Goal: Task Accomplishment & Management: Use online tool/utility

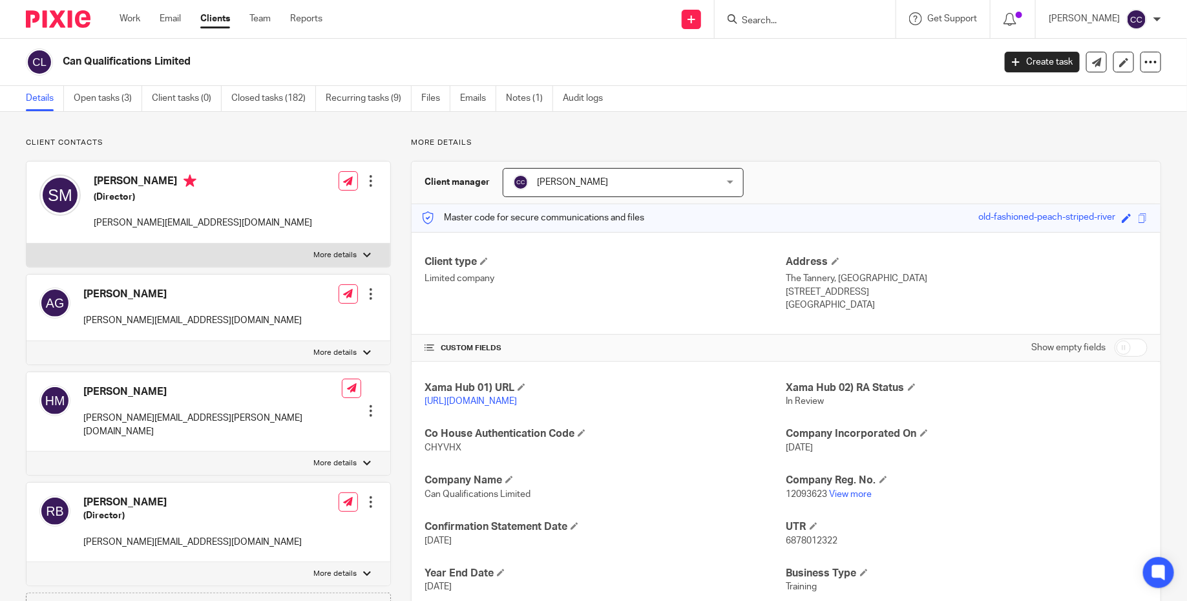
click at [59, 14] on img at bounding box center [58, 18] width 65 height 17
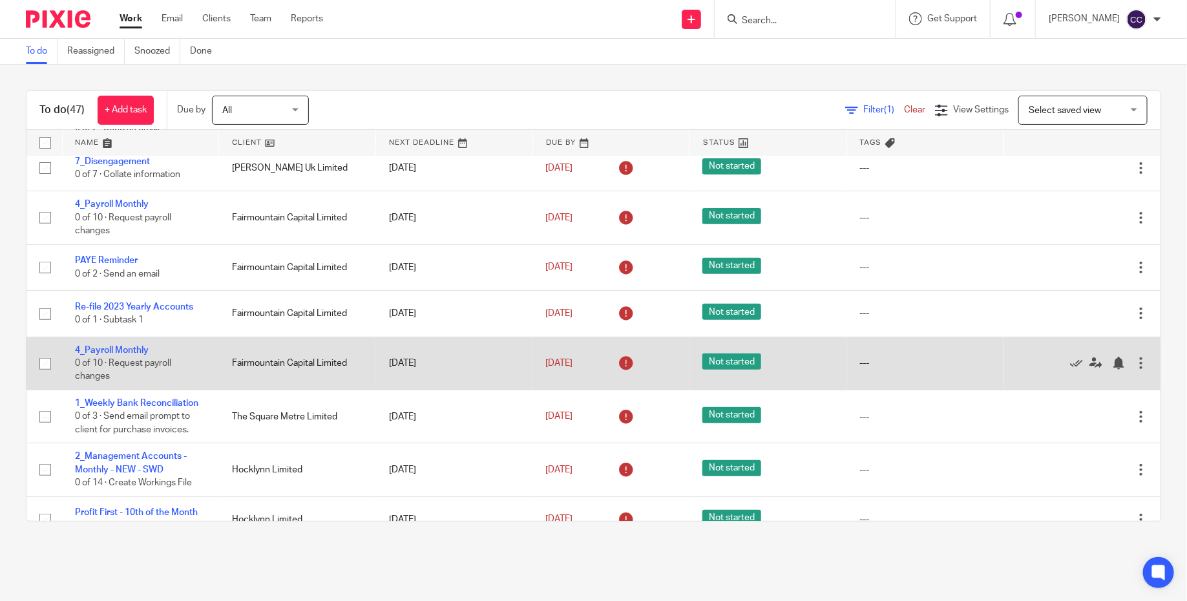
scroll to position [236, 0]
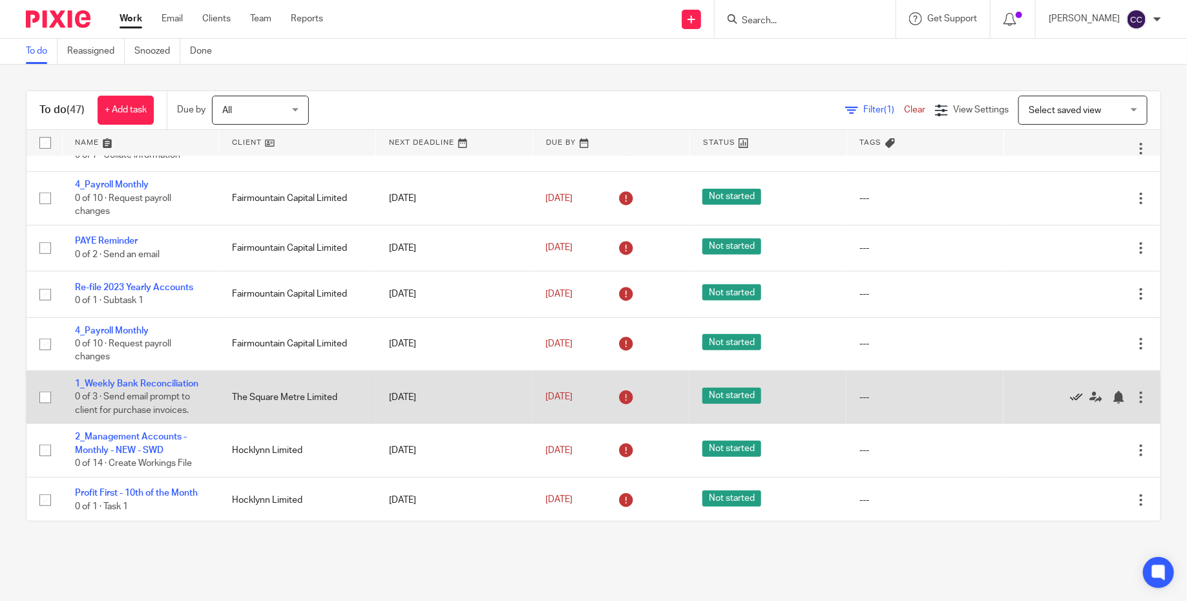
click at [1073, 401] on icon at bounding box center [1076, 397] width 13 height 13
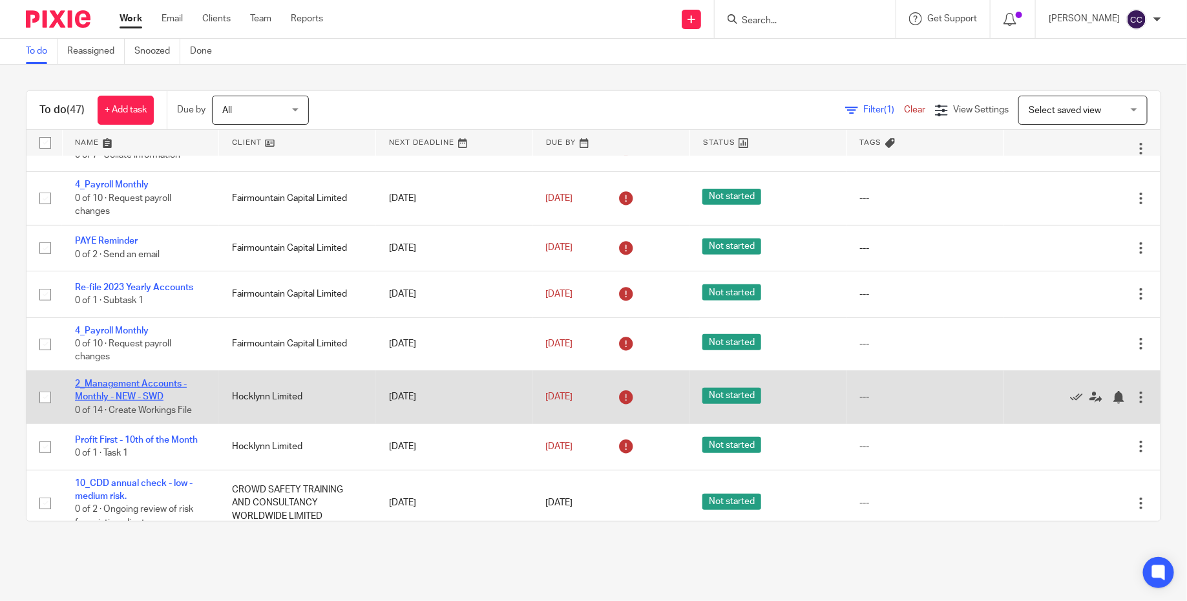
click at [143, 388] on link "2_Management Accounts - Monthly - NEW - SWD" at bounding box center [131, 390] width 112 height 22
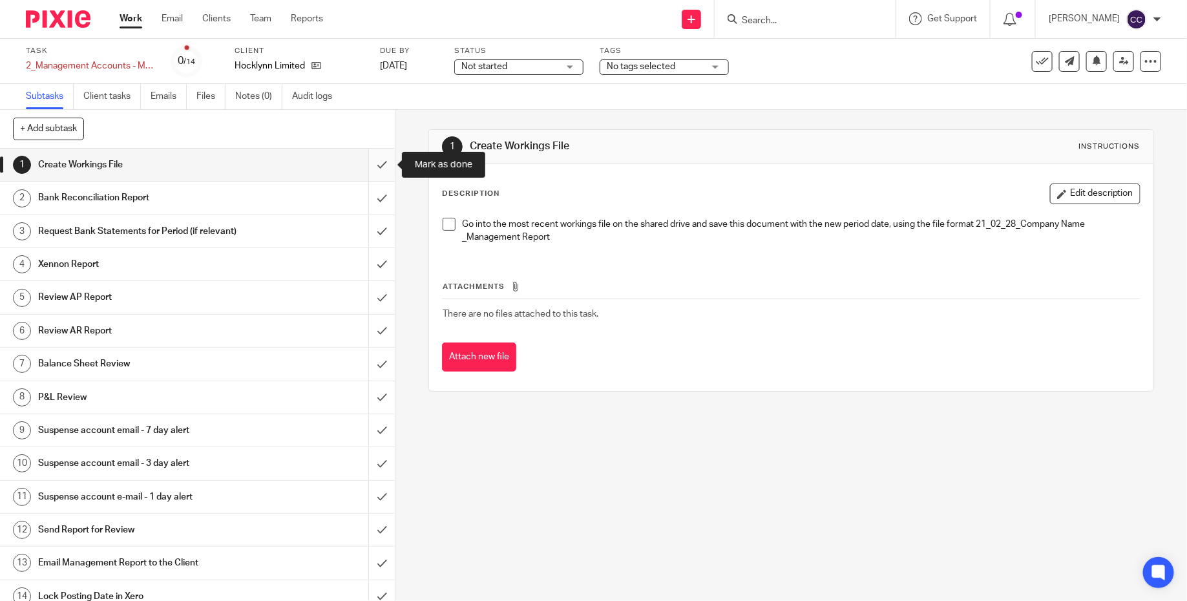
click at [383, 165] on input "submit" at bounding box center [197, 165] width 395 height 32
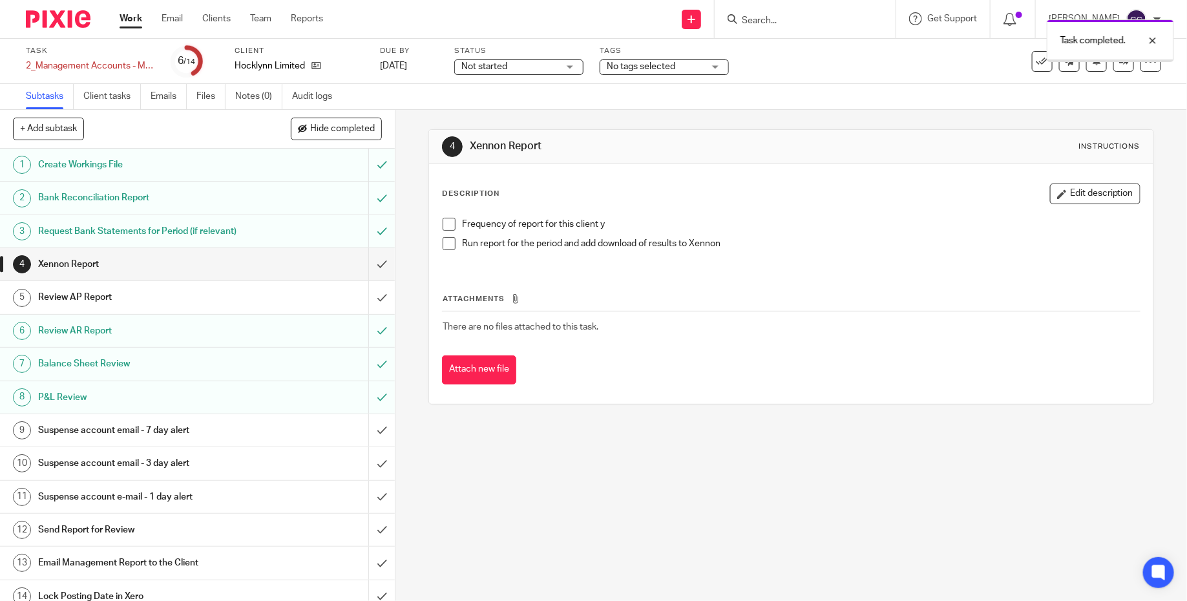
click at [238, 524] on h1 "Send Report for Review" at bounding box center [144, 529] width 212 height 19
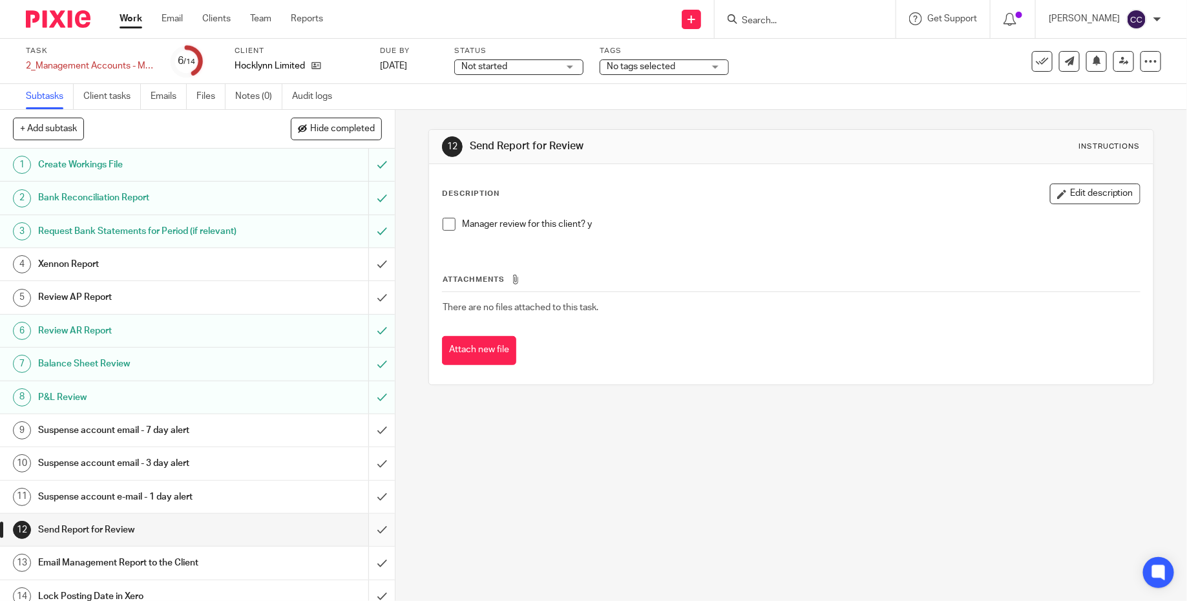
click at [381, 529] on input "submit" at bounding box center [197, 530] width 395 height 32
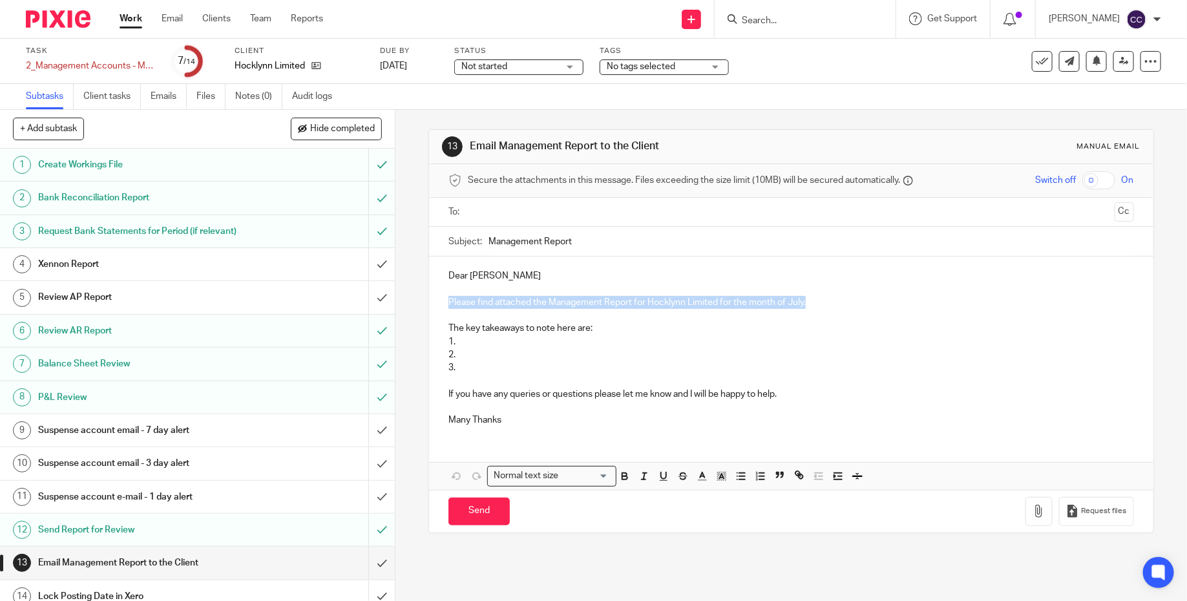
drag, startPoint x: 838, startPoint y: 301, endPoint x: 446, endPoint y: 297, distance: 391.7
click at [446, 297] on div "Dear Will Please find attached the Management Report for Hocklynn Limited for t…" at bounding box center [791, 347] width 725 height 180
copy p "Please find attached the Management Report for Hocklynn Limited for the month o…"
drag, startPoint x: 553, startPoint y: 281, endPoint x: 409, endPoint y: 281, distance: 144.1
click at [409, 281] on div "13 Email Management Report to the Client Manual email Secure the attachments in…" at bounding box center [792, 355] width 792 height 491
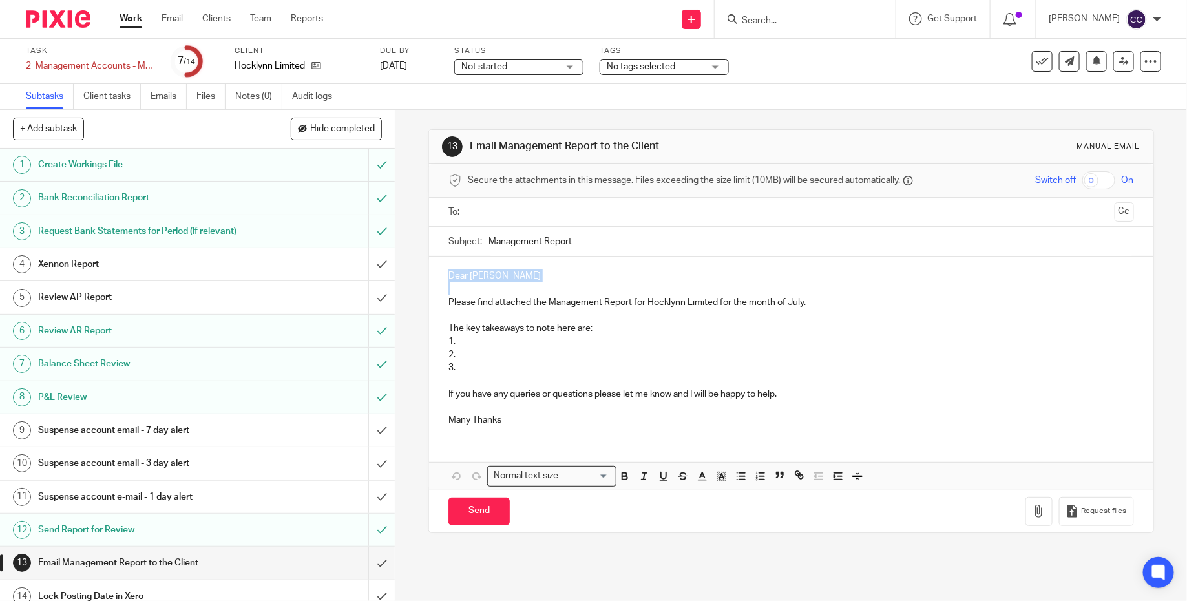
copy p "Dear Will"
click at [494, 393] on p "If you have any queries or questions please let me know and I will be happy to …" at bounding box center [792, 394] width 686 height 13
click at [483, 392] on p "If you have any queries or questions please let me know and I will be happy to …" at bounding box center [792, 394] width 686 height 13
click at [493, 310] on p at bounding box center [792, 315] width 686 height 13
click at [493, 273] on p "Dear Will" at bounding box center [792, 276] width 686 height 13
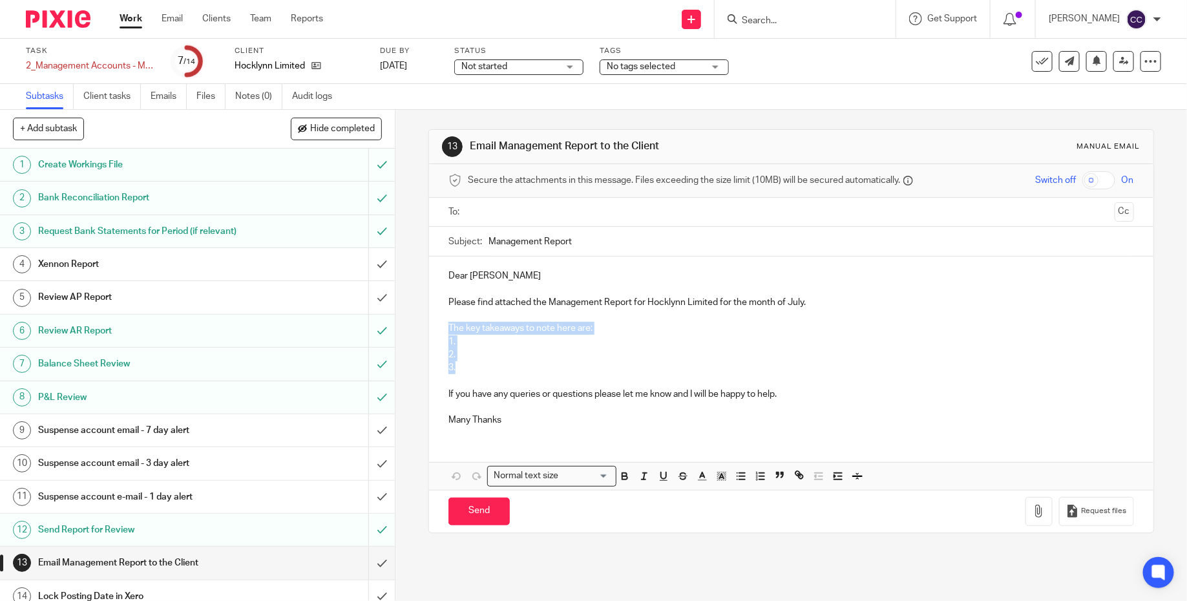
drag, startPoint x: 487, startPoint y: 368, endPoint x: 446, endPoint y: 323, distance: 61.8
click at [446, 323] on div "Dear Will Please find attached the Management Report for Hocklynn Limited for t…" at bounding box center [791, 347] width 725 height 180
paste div
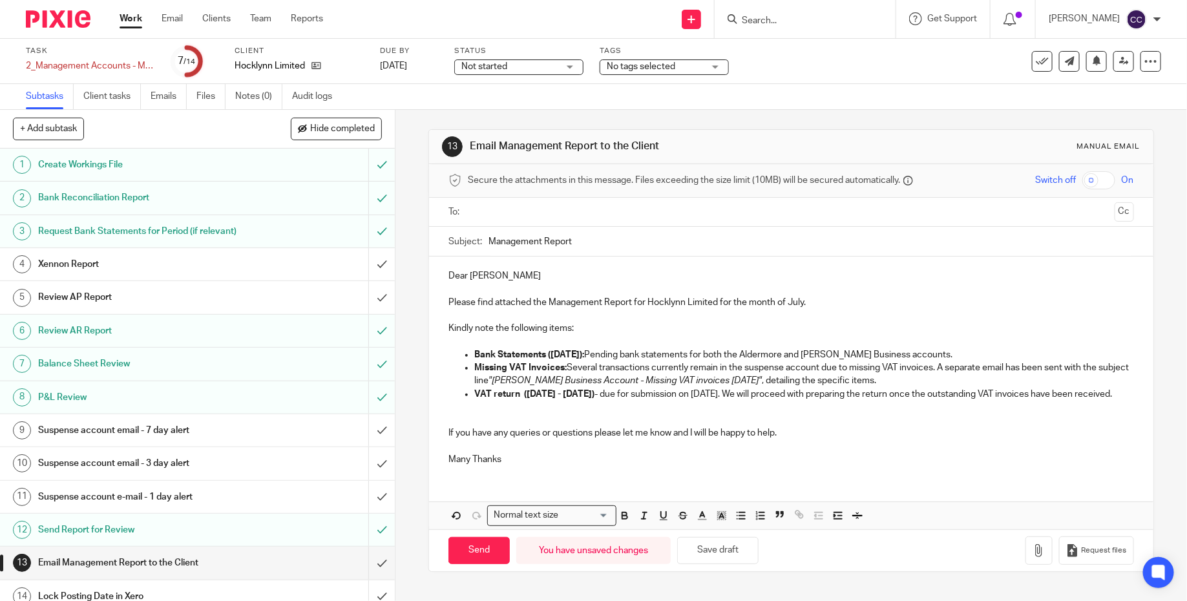
click at [606, 236] on input "Management Report" at bounding box center [812, 241] width 646 height 29
paste input "- Hocklynn Limited May 2025"
click at [668, 239] on input "Management Report- Hocklynn Limited May 2025" at bounding box center [812, 241] width 646 height 29
type input "Management Report- Hocklynn Limited July 2025"
click at [511, 273] on p "Dear Will" at bounding box center [792, 276] width 686 height 13
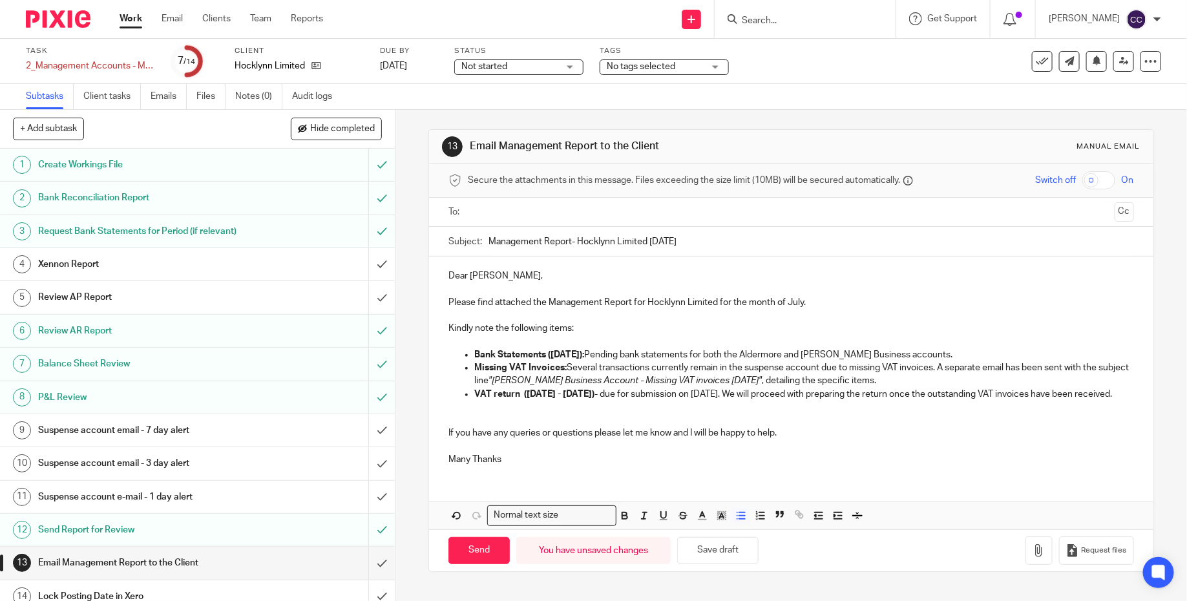
click at [873, 385] on p "Missing VAT Invoices: Several transactions currently remain in the suspense acc…" at bounding box center [804, 374] width 660 height 27
click at [876, 414] on p at bounding box center [792, 407] width 686 height 13
click at [633, 401] on p "VAT return (01 May 2025 - 31 Jul 2025) - due for submission on 7th September 20…" at bounding box center [804, 394] width 660 height 13
click at [593, 453] on p at bounding box center [792, 446] width 686 height 13
click at [568, 427] on p at bounding box center [792, 420] width 686 height 13
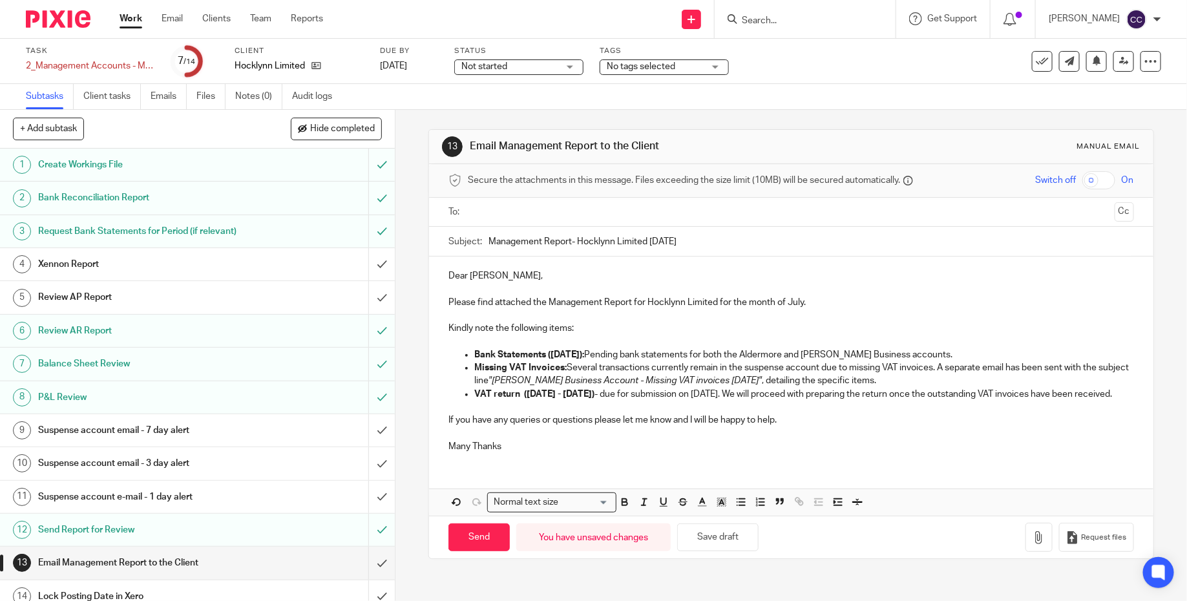
click at [952, 355] on p "Bank Statements (July 2025): Pending bank statements for both the Aldermore and…" at bounding box center [804, 354] width 660 height 13
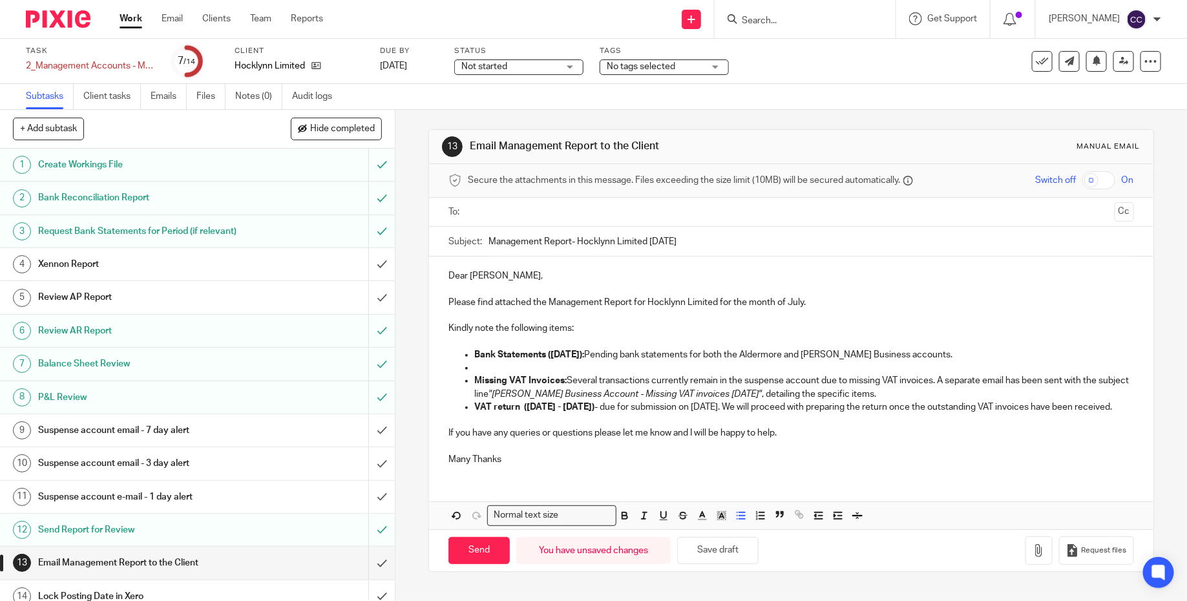
click at [507, 414] on p "VAT return (01 May 2025 - 31 Jul 2025) - due for submission on 7th September 20…" at bounding box center [804, 407] width 660 height 13
drag, startPoint x: 617, startPoint y: 422, endPoint x: 451, endPoint y: 352, distance: 181.0
click at [451, 352] on ul "Bank Statements (July 2025): Pending bank statements for both the Aldermore and…" at bounding box center [792, 380] width 686 height 65
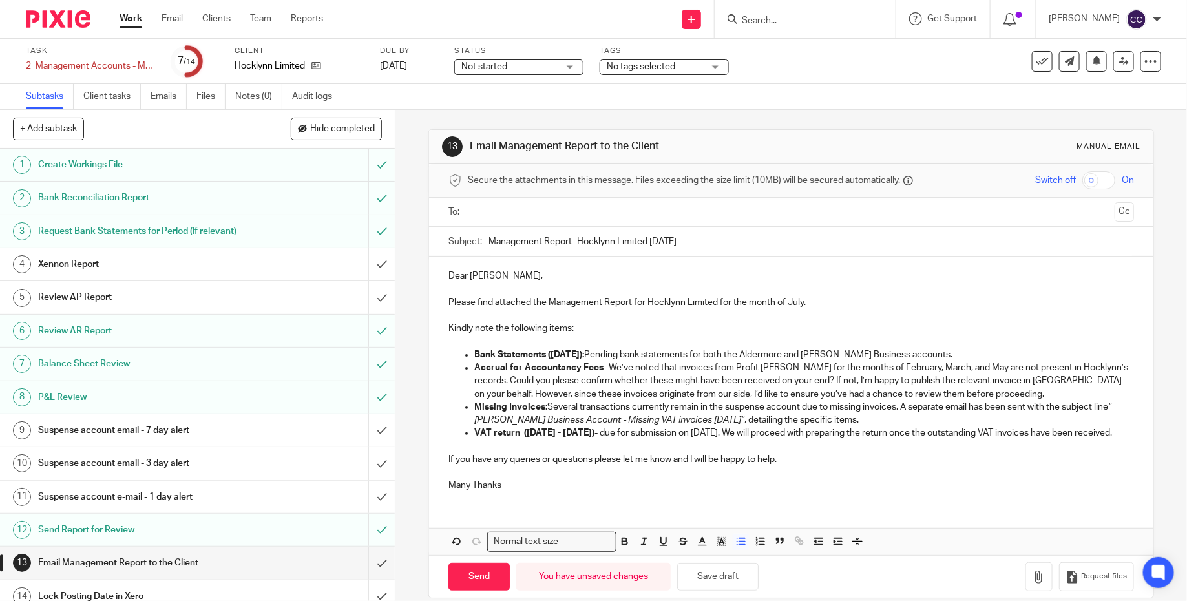
click at [714, 385] on p "Accrual for Accountancy Fees - We’ve noted that invoices from Profit Genie for …" at bounding box center [804, 380] width 660 height 39
click at [570, 213] on input "text" at bounding box center [791, 212] width 637 height 15
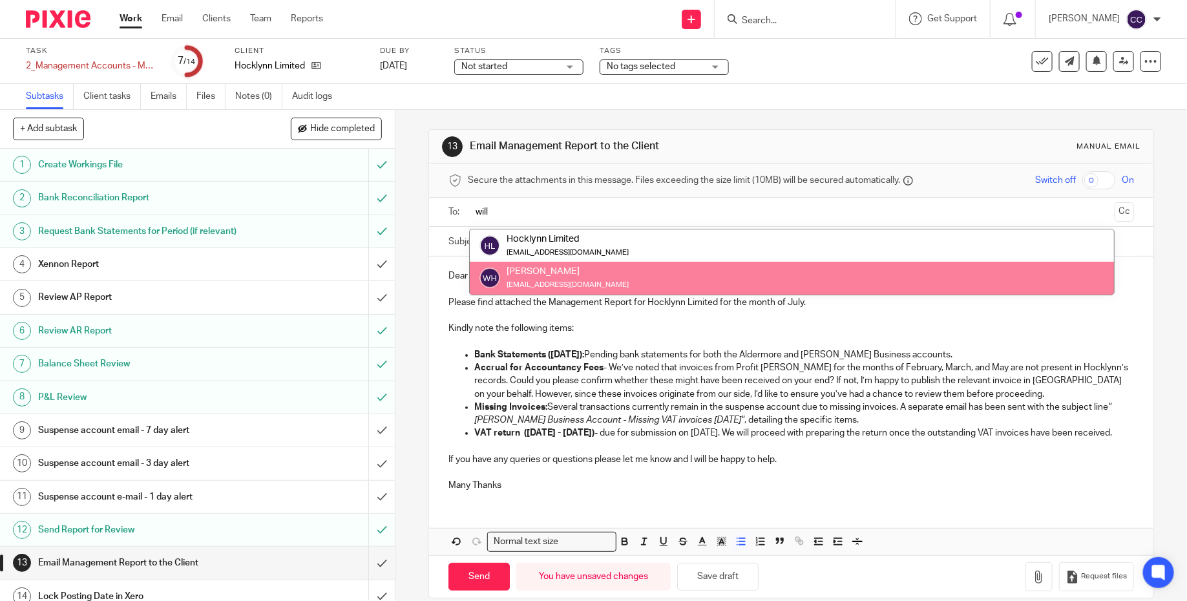
type input "will"
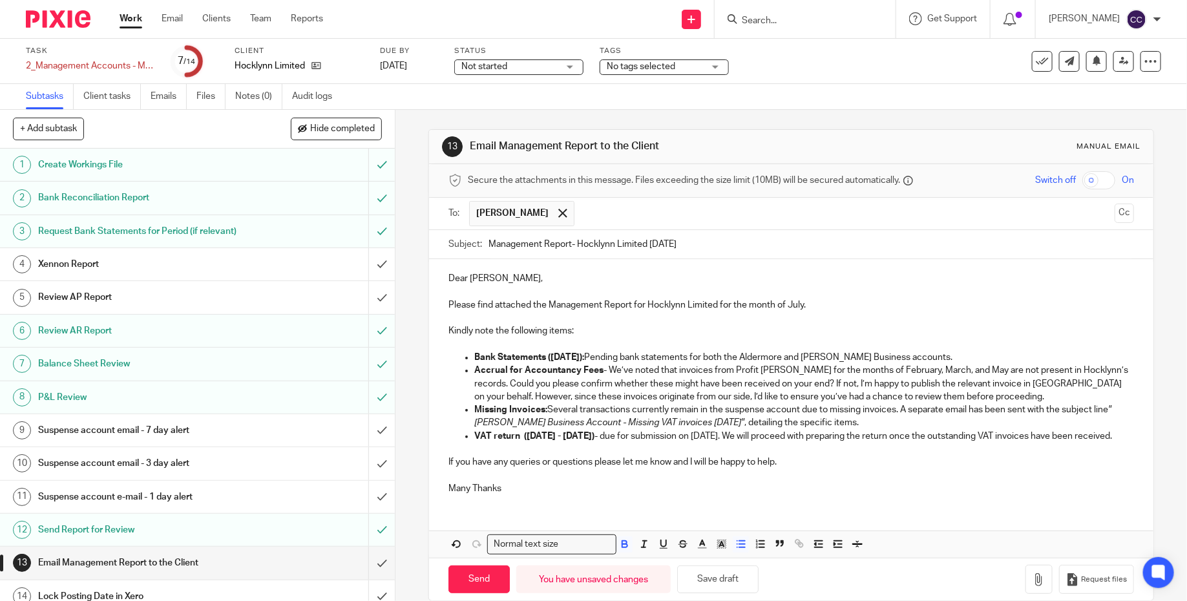
click at [599, 366] on strong "Accrual for Accountancy Fees" at bounding box center [538, 370] width 129 height 9
click at [589, 326] on p "Kindly note the following items:" at bounding box center [792, 330] width 686 height 13
click at [621, 209] on input "text" at bounding box center [845, 213] width 529 height 25
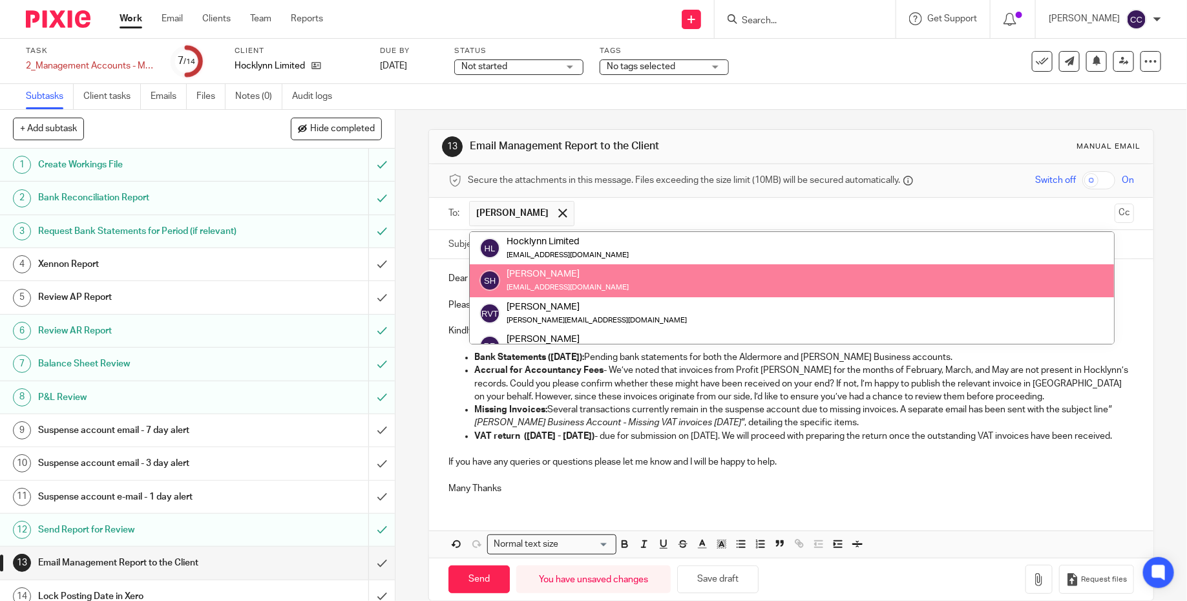
click at [621, 209] on input "text" at bounding box center [845, 213] width 529 height 25
click at [1118, 206] on button "Cc" at bounding box center [1124, 213] width 19 height 19
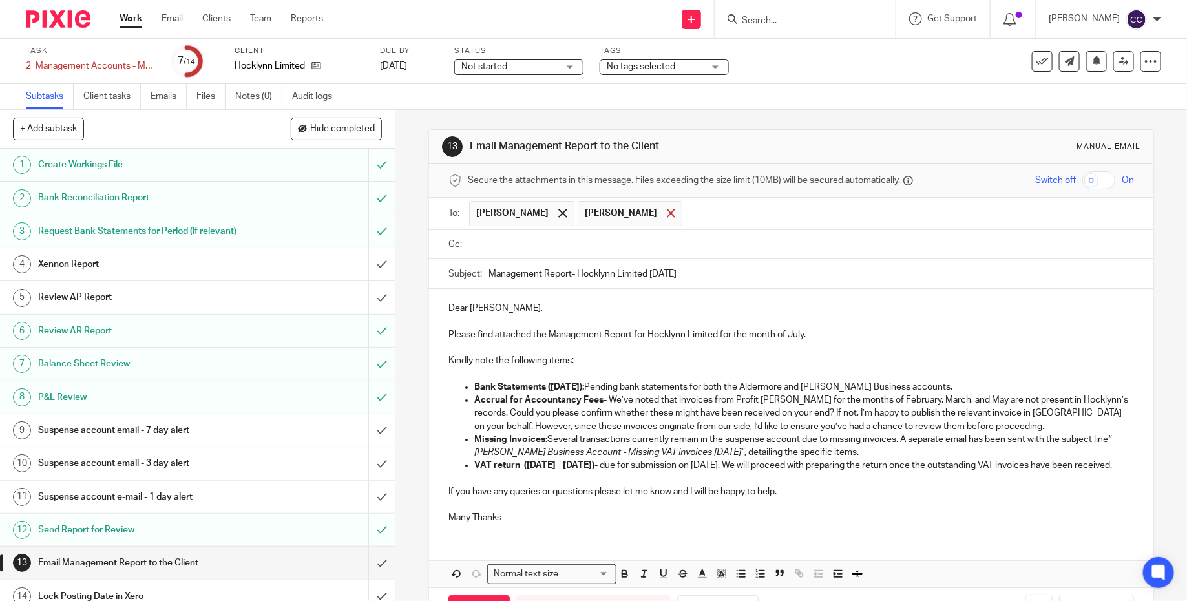
click at [667, 213] on span at bounding box center [671, 213] width 8 height 8
click at [637, 213] on input "text" at bounding box center [855, 213] width 548 height 25
type input "j"
click at [558, 251] on ul at bounding box center [801, 244] width 665 height 21
click at [556, 247] on input "text" at bounding box center [801, 244] width 656 height 15
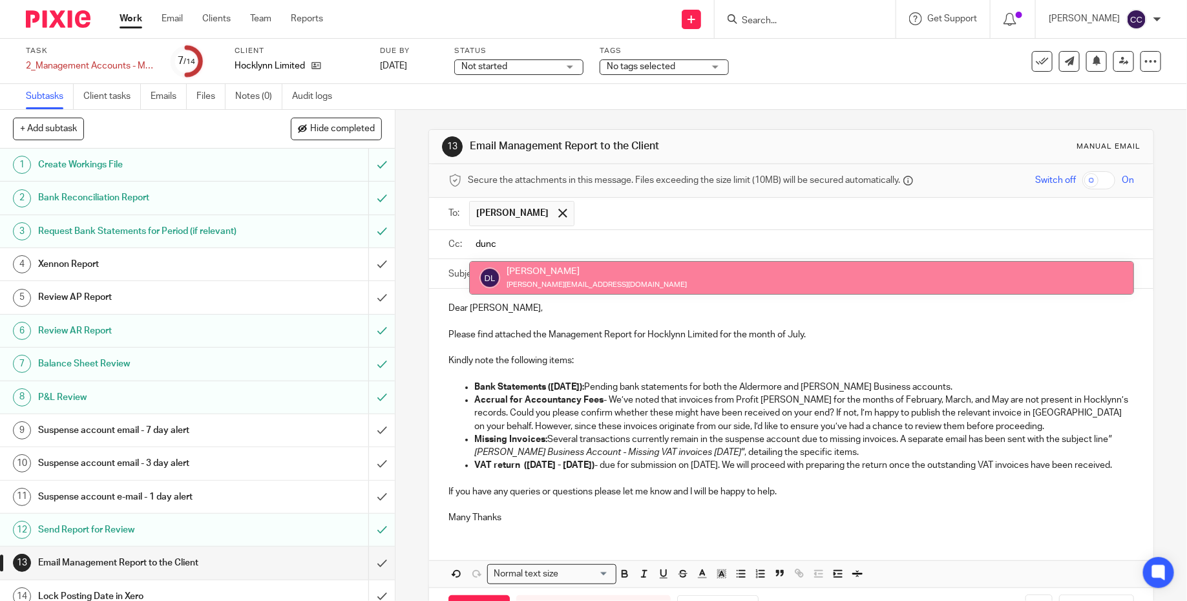
type input "dunc"
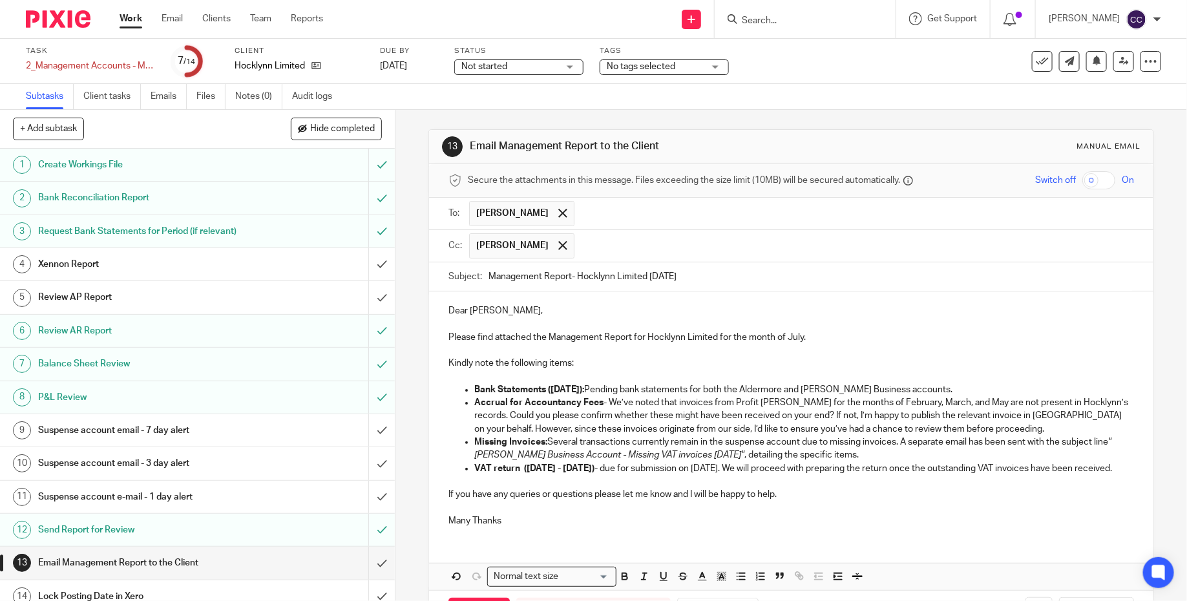
scroll to position [59, 0]
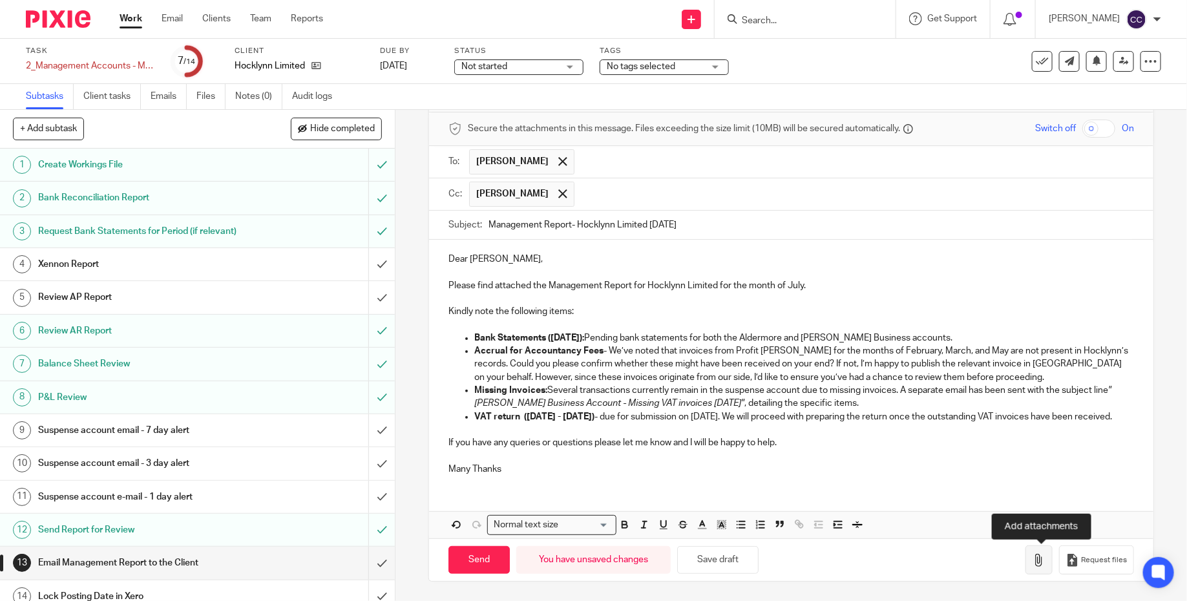
click at [1034, 569] on button "button" at bounding box center [1039, 560] width 27 height 29
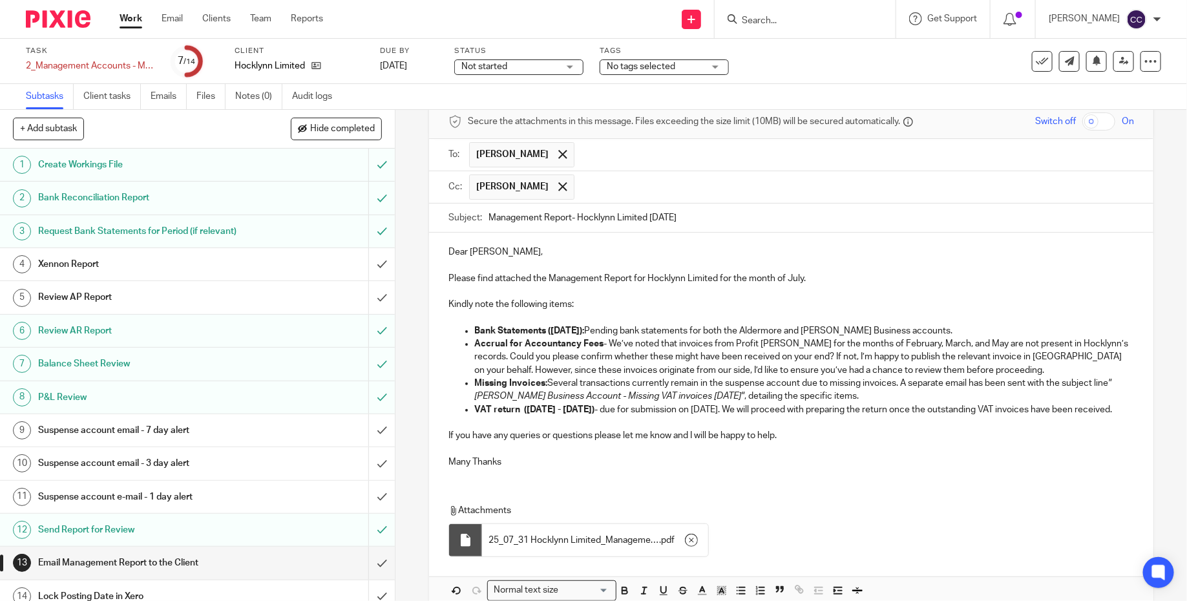
scroll to position [0, 0]
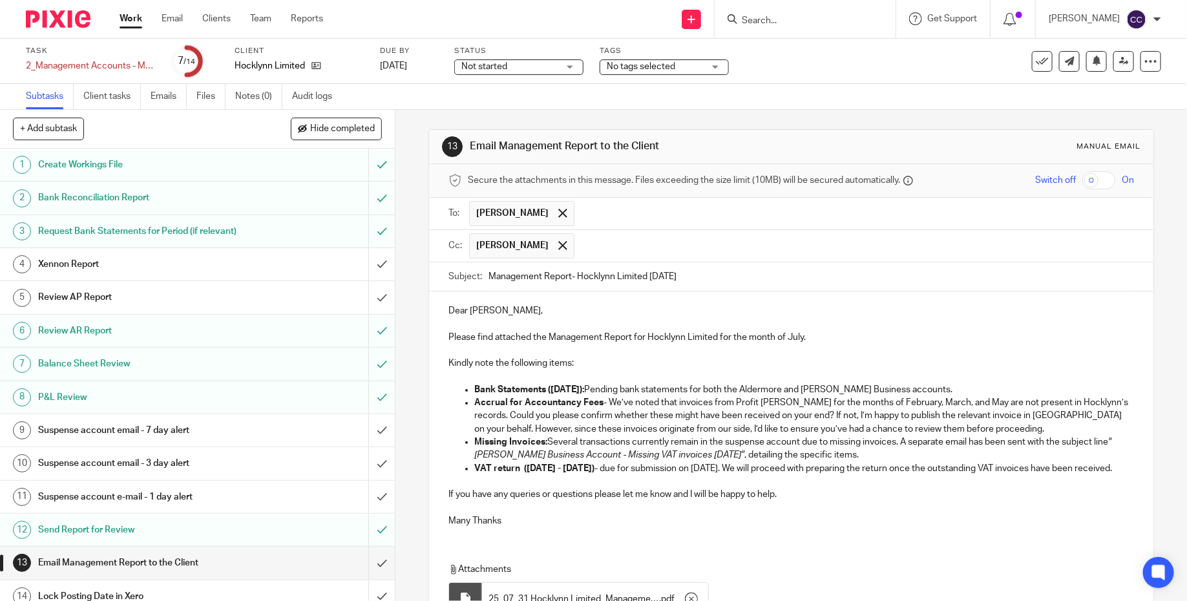
click at [623, 321] on p at bounding box center [792, 324] width 686 height 13
click at [619, 318] on p at bounding box center [792, 324] width 686 height 13
click at [612, 307] on p "Dear Will," at bounding box center [792, 310] width 686 height 13
click at [683, 206] on input "text" at bounding box center [855, 213] width 548 height 25
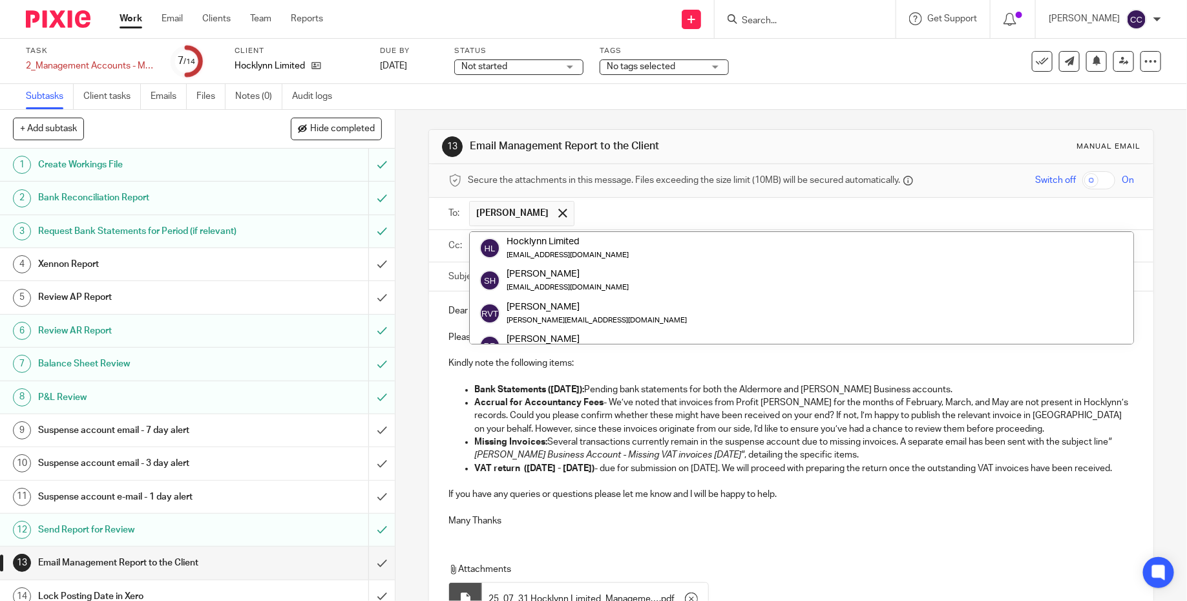
paste input "jayne@hocklynn.co.uk <jayne@hocklynn.co.uk>"
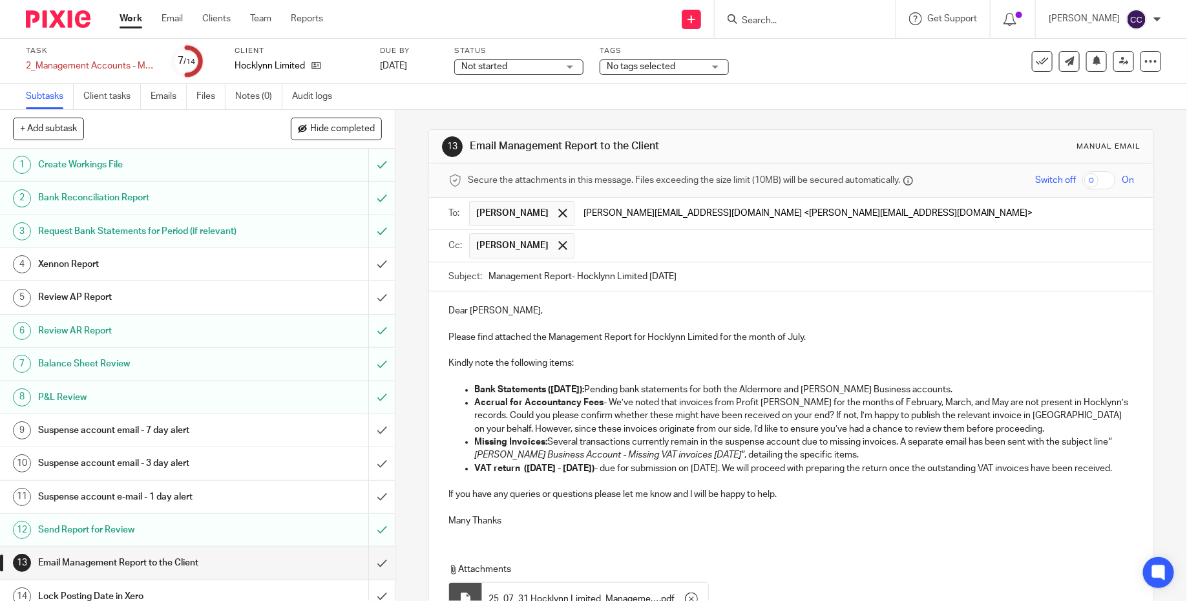
drag, startPoint x: 771, startPoint y: 218, endPoint x: 593, endPoint y: 210, distance: 178.6
click at [592, 210] on input "jayne@hocklynn.co.uk <jayne@hocklynn.co.uk>" at bounding box center [855, 213] width 548 height 25
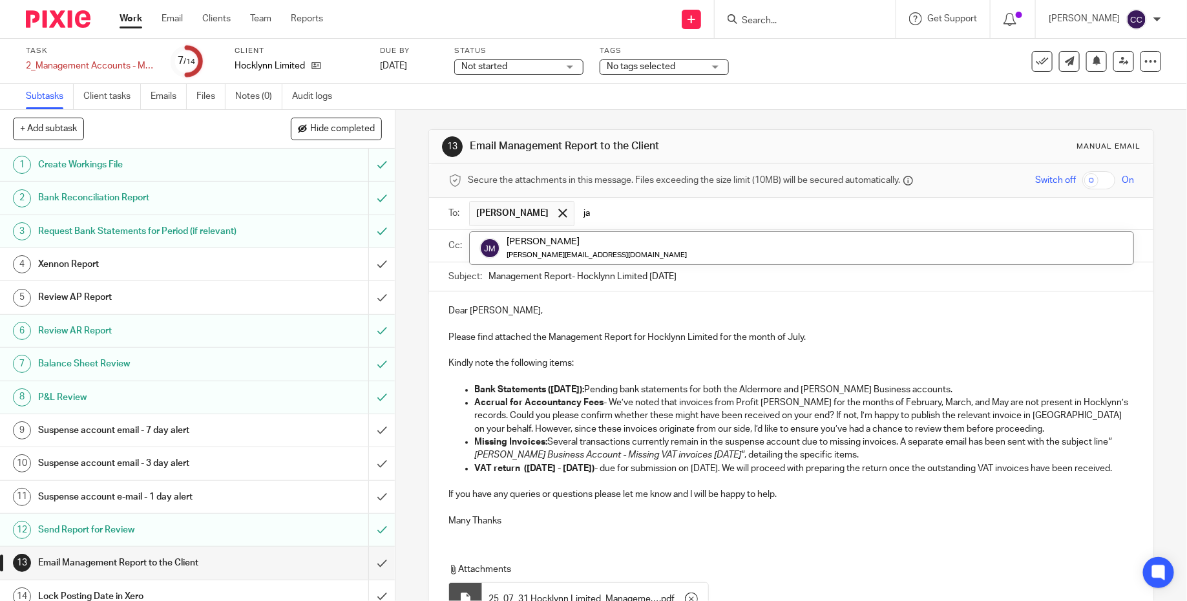
type input "j"
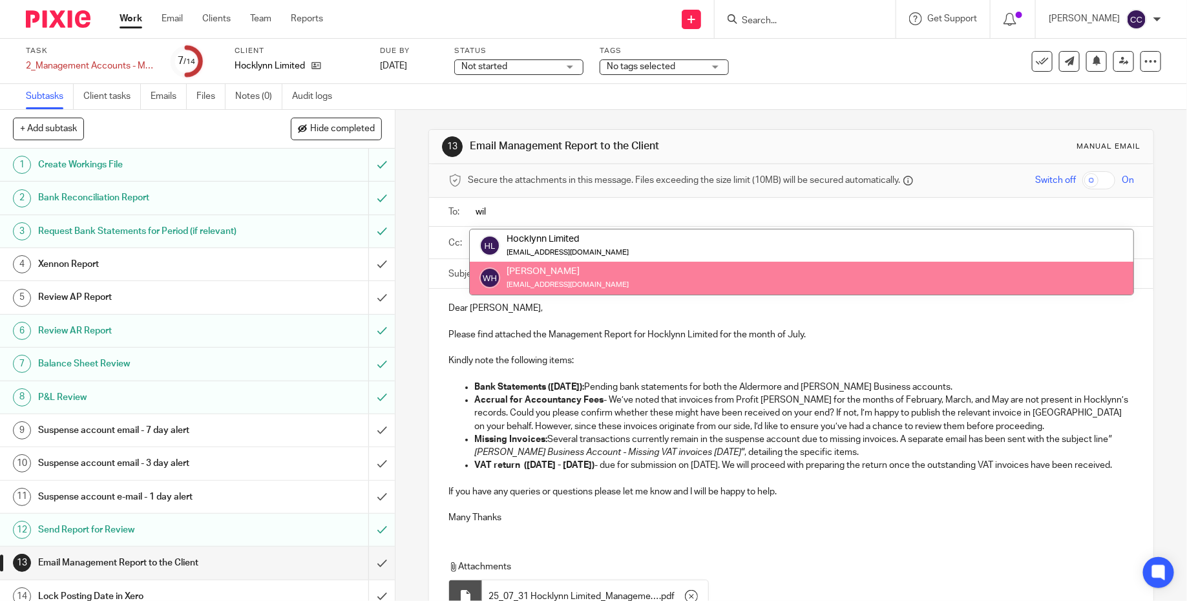
type input "wil"
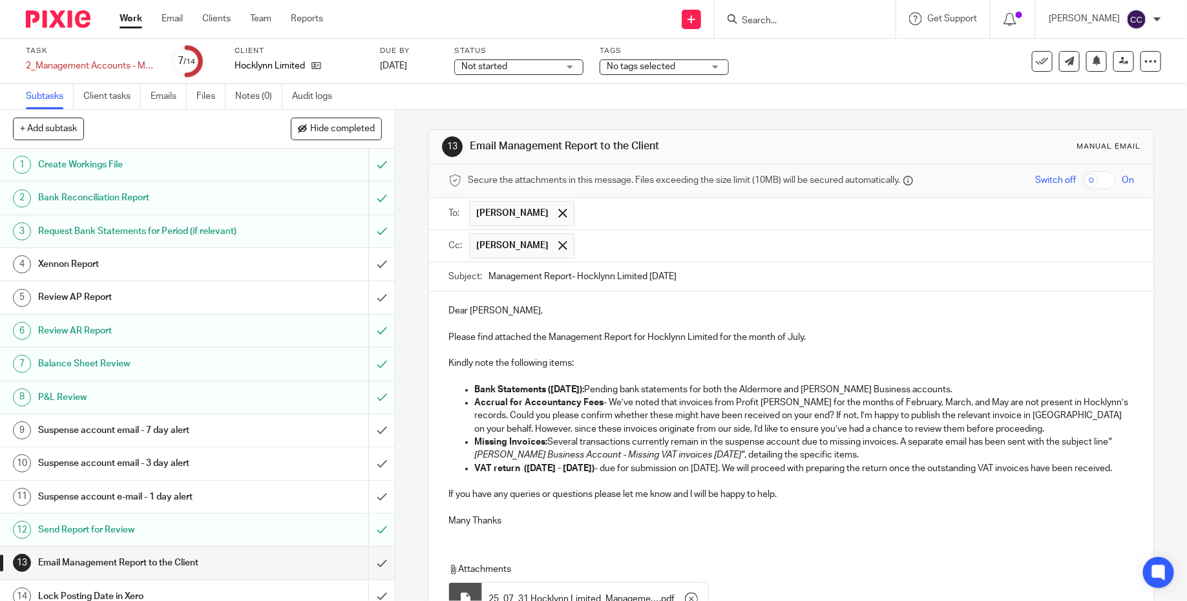
click at [591, 325] on p at bounding box center [792, 324] width 686 height 13
click at [581, 311] on p "Dear Will," at bounding box center [792, 310] width 686 height 13
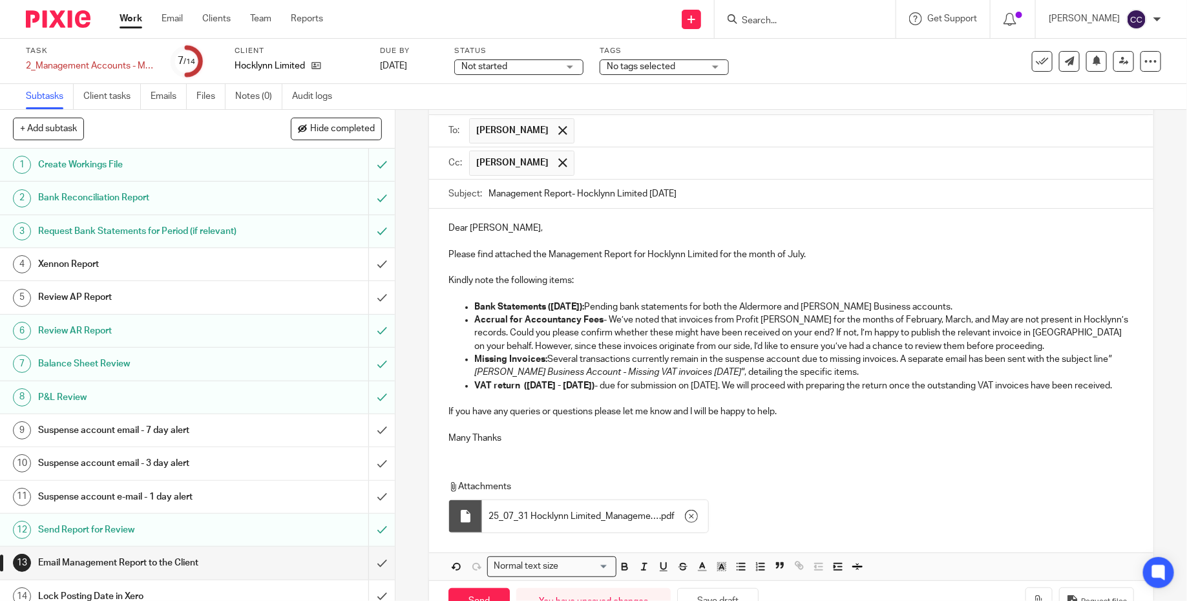
scroll to position [132, 0]
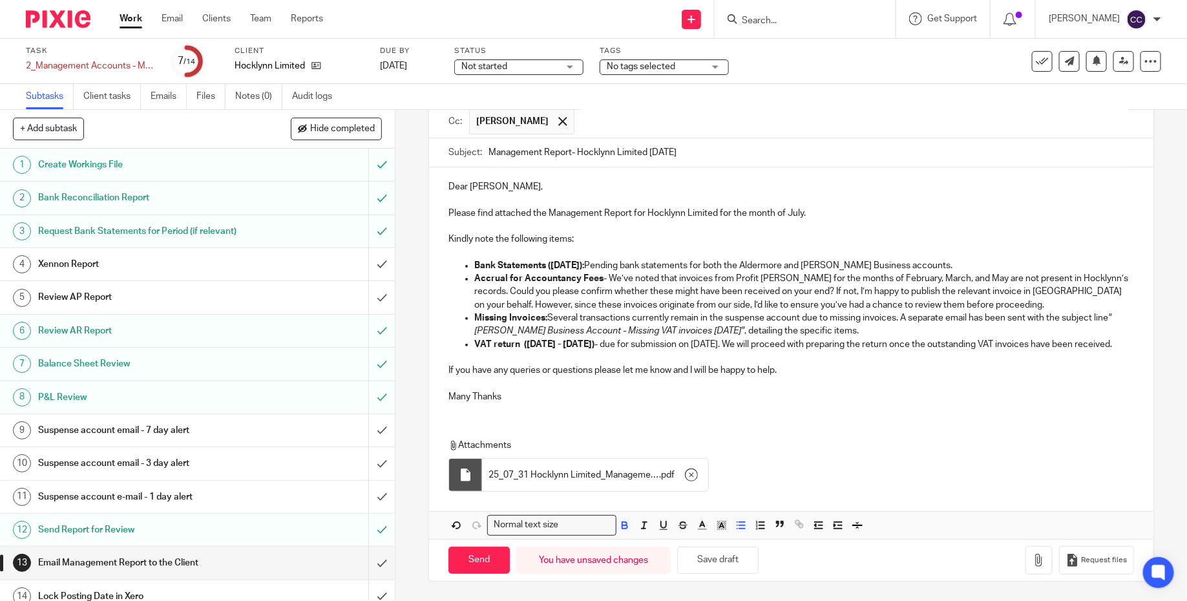
click at [587, 340] on strong "VAT return (01 May 2025 - 31 Jul 2025)" at bounding box center [534, 344] width 120 height 9
click at [480, 568] on input "Send" at bounding box center [479, 561] width 61 height 28
type input "Sent"
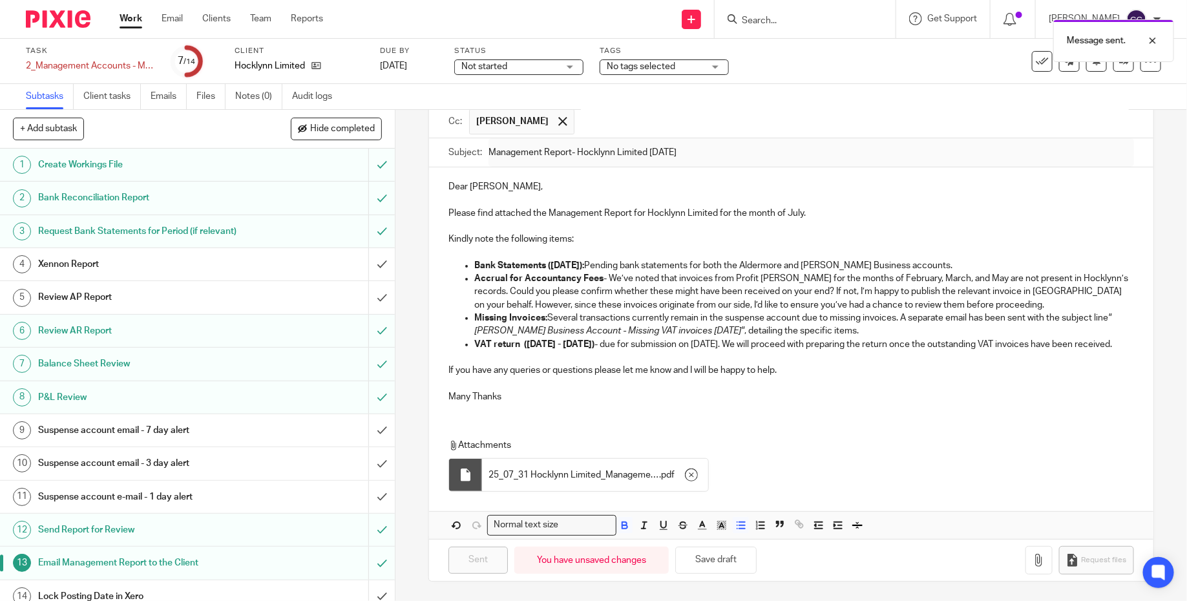
scroll to position [9, 0]
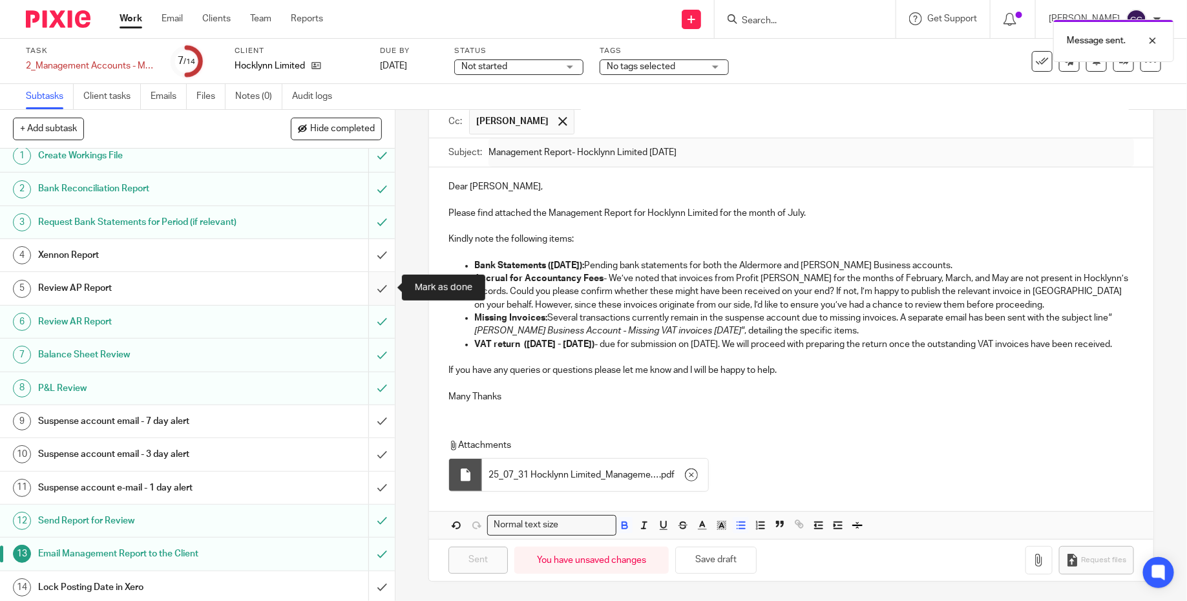
click at [378, 286] on input "submit" at bounding box center [197, 288] width 395 height 32
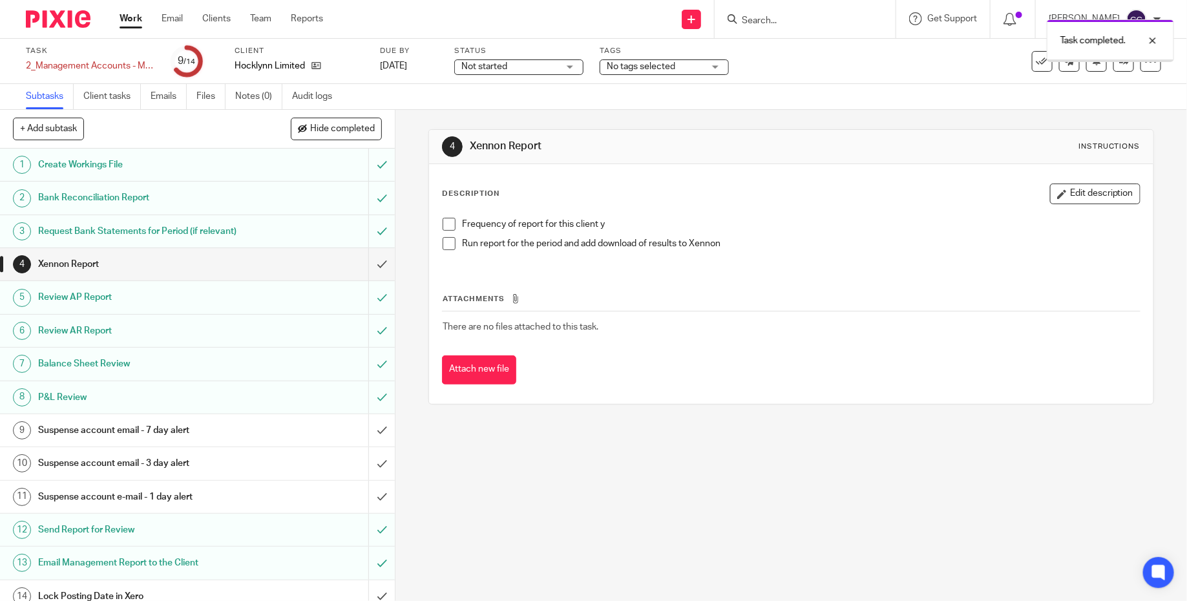
scroll to position [9, 0]
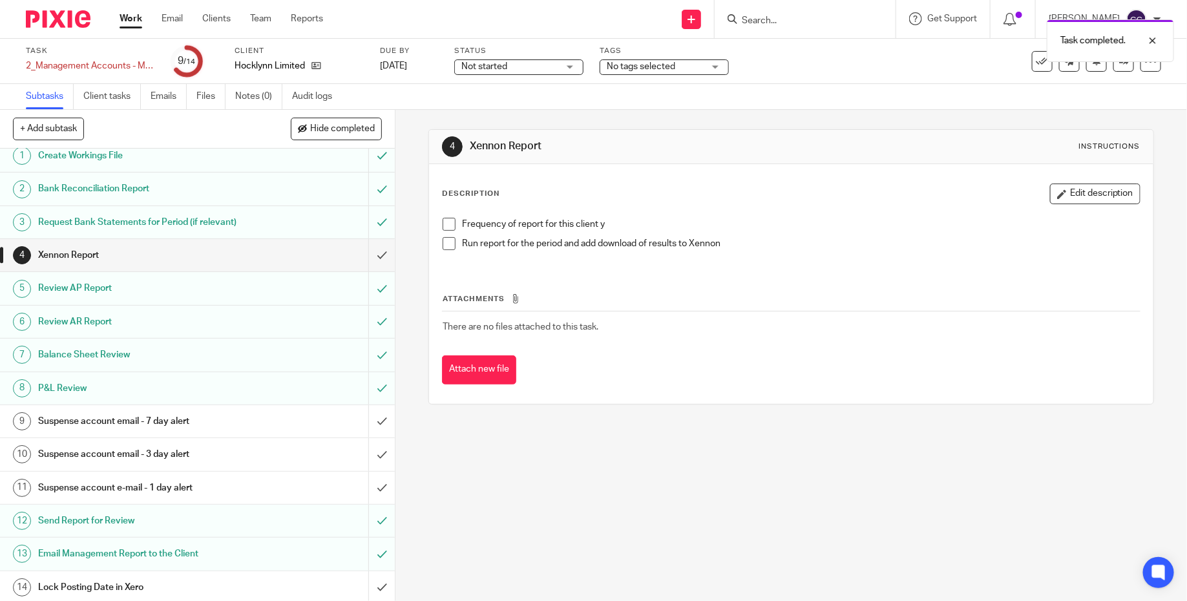
click at [249, 421] on h1 "Suspense account email - 7 day alert" at bounding box center [144, 421] width 212 height 19
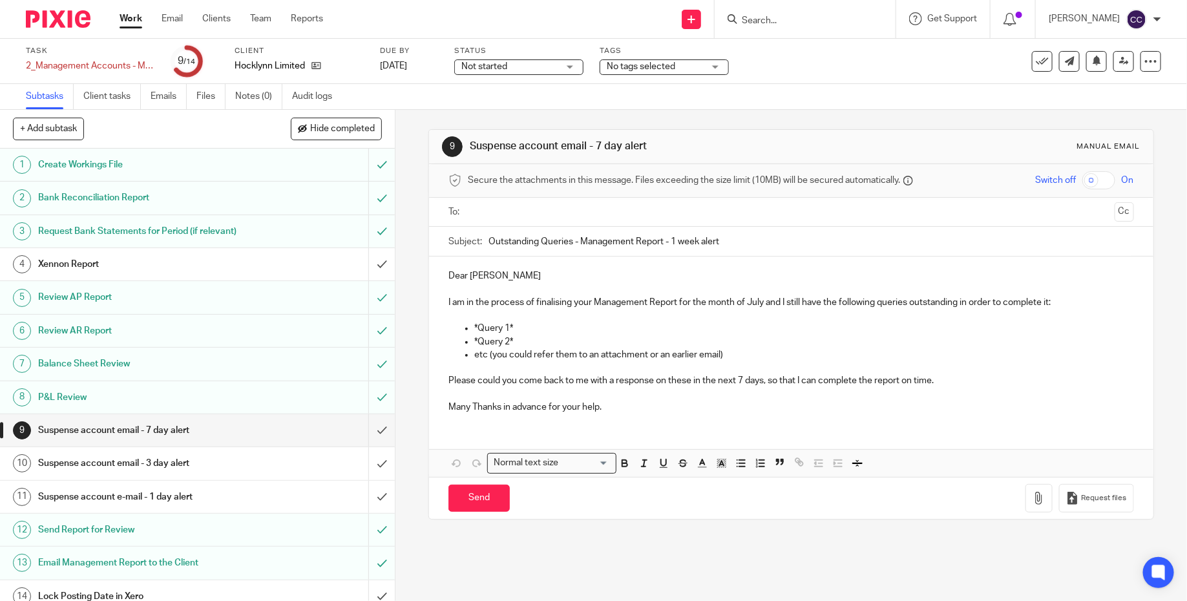
click at [246, 457] on h1 "Suspense account email - 3 day alert" at bounding box center [144, 463] width 212 height 19
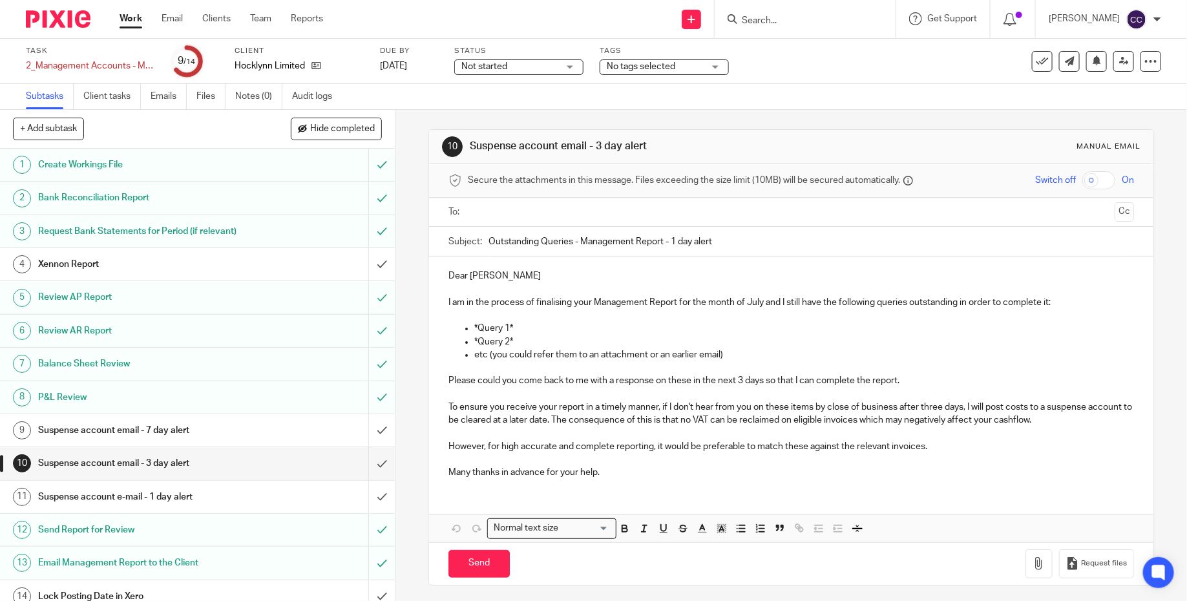
click at [56, 29] on div at bounding box center [53, 19] width 107 height 38
click at [56, 20] on img at bounding box center [58, 18] width 65 height 17
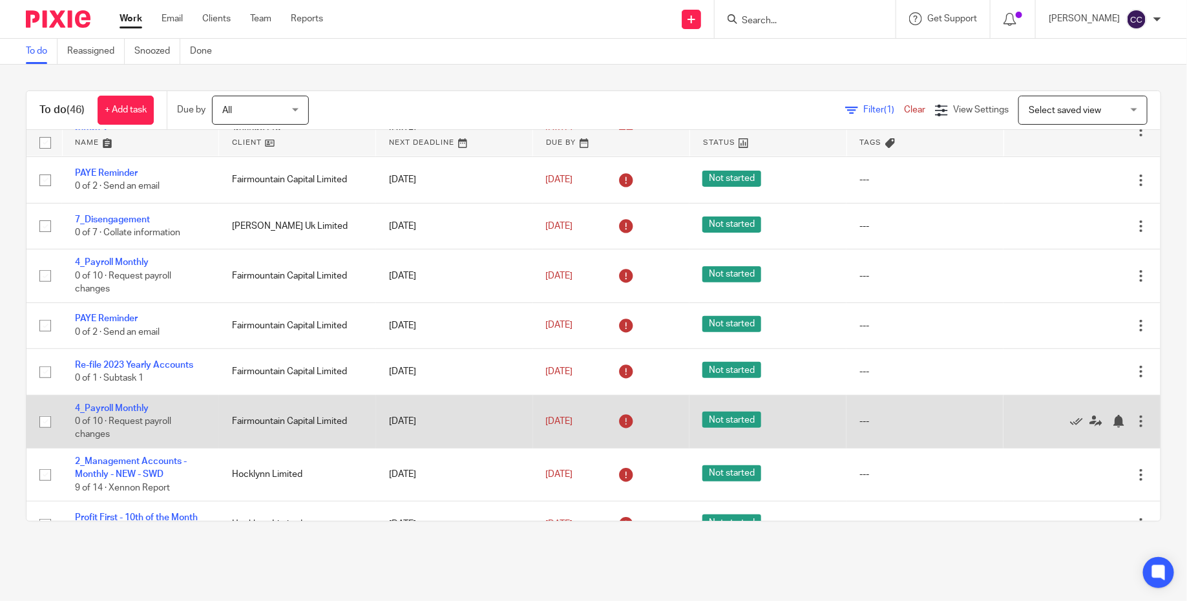
scroll to position [191, 0]
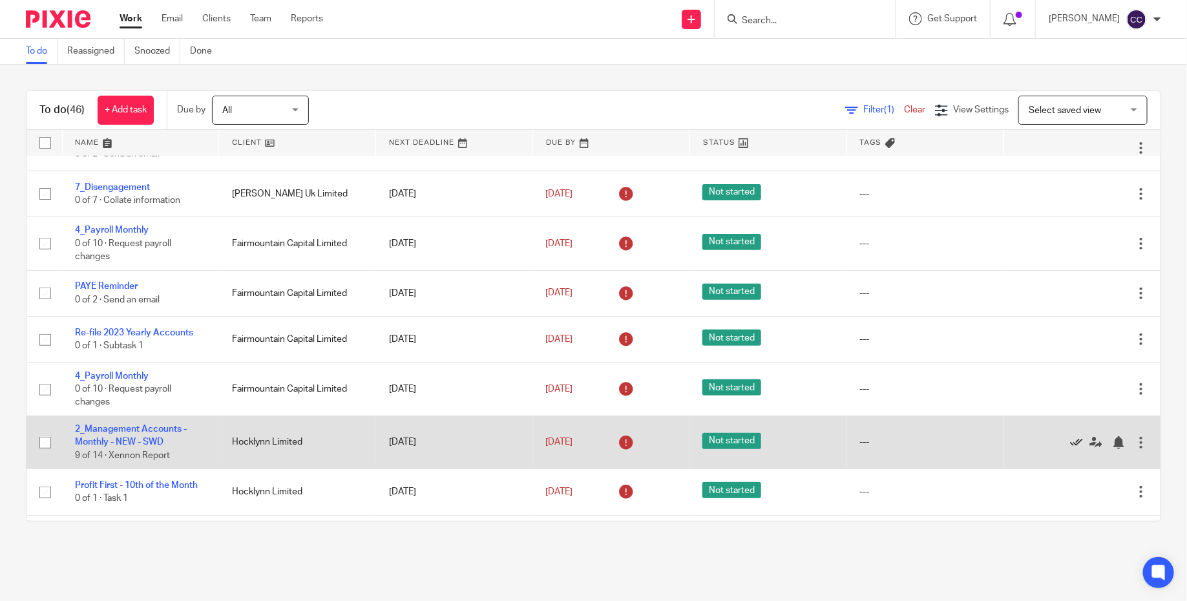
click at [1077, 447] on icon at bounding box center [1076, 442] width 13 height 13
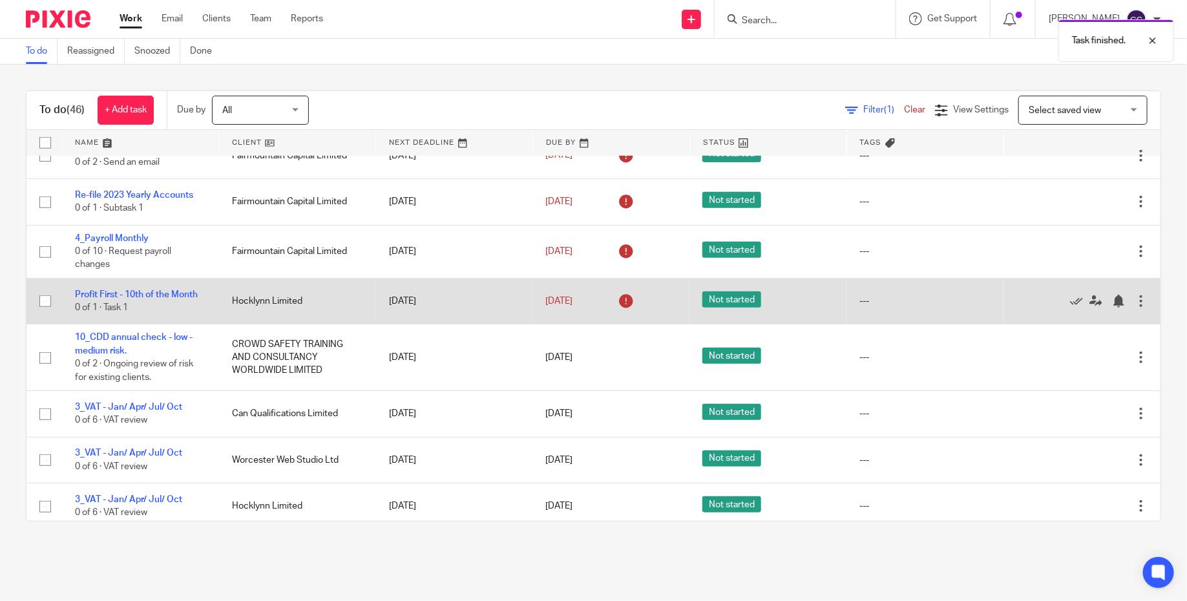
scroll to position [330, 0]
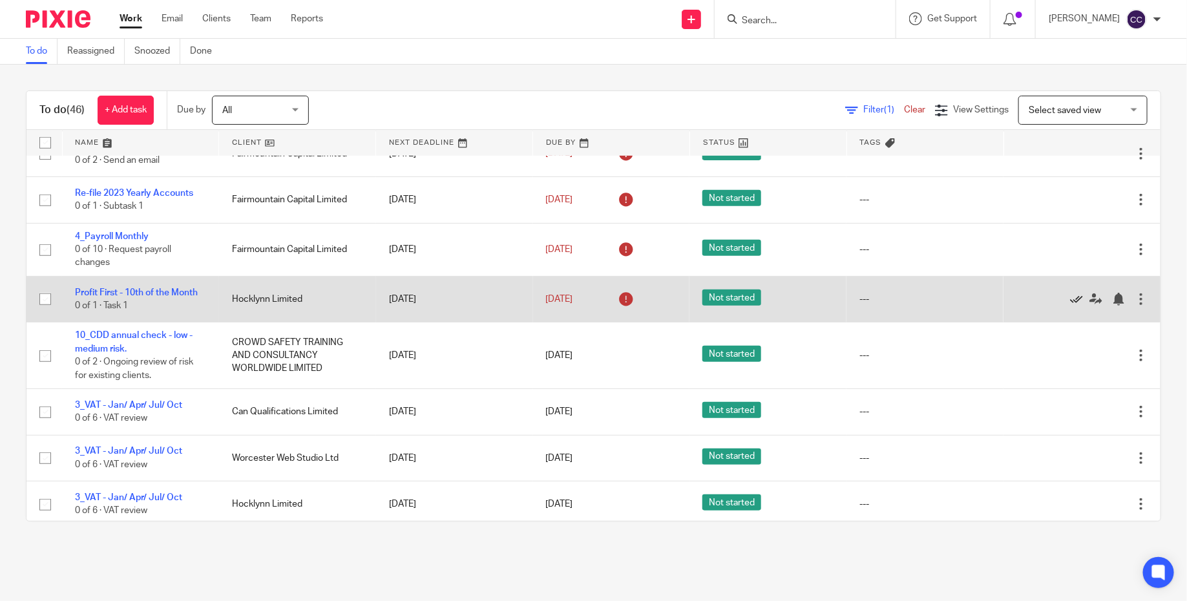
click at [1075, 304] on icon at bounding box center [1076, 299] width 13 height 13
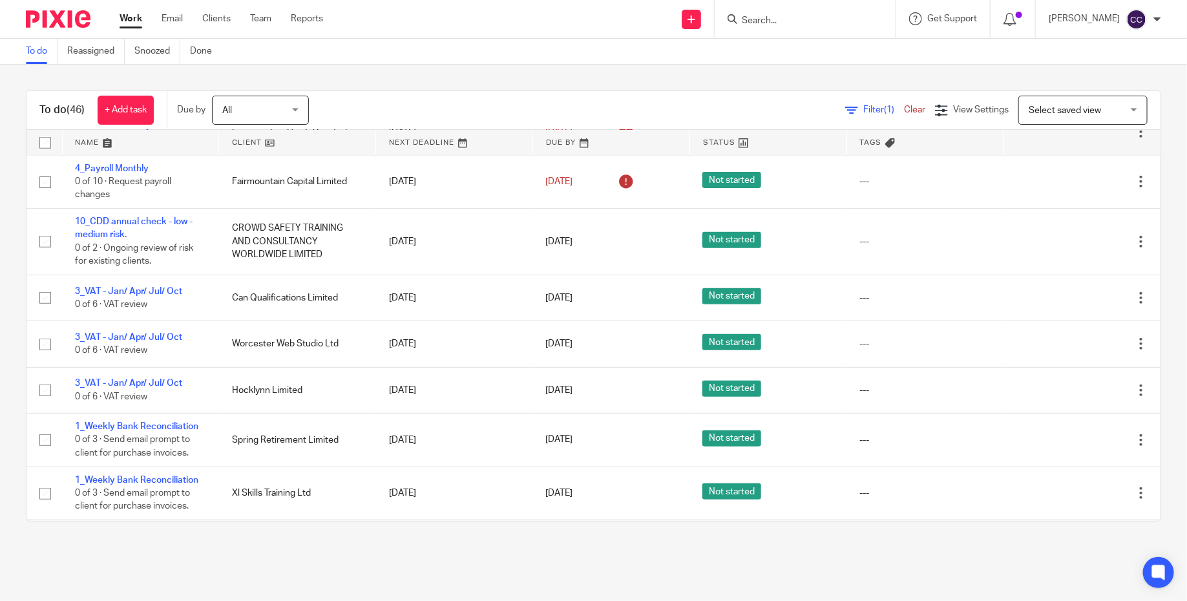
scroll to position [0, 0]
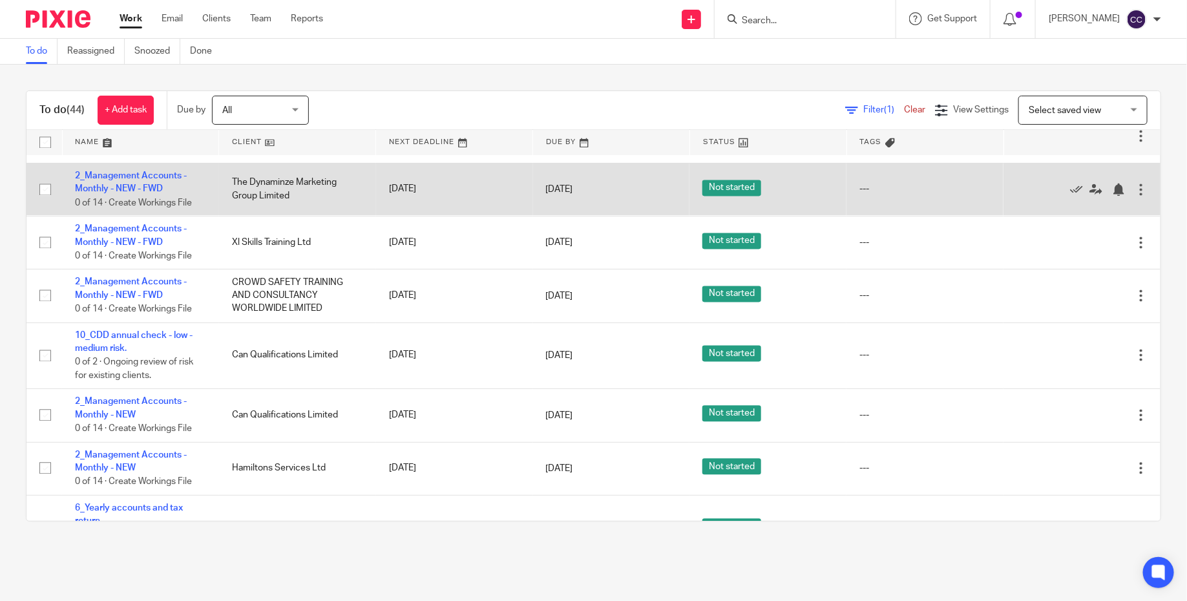
scroll to position [1255, 0]
